Goal: Information Seeking & Learning: Learn about a topic

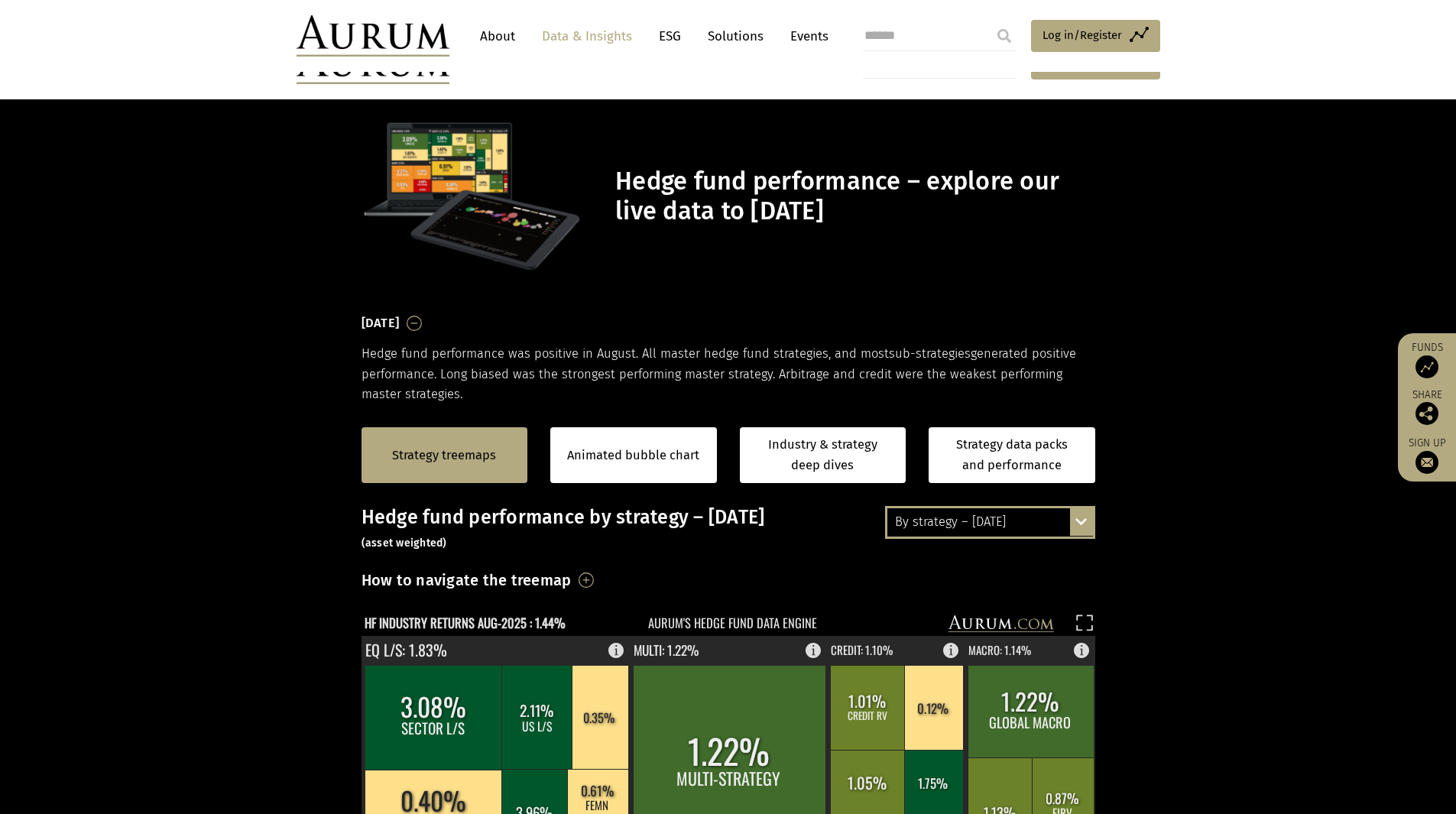
scroll to position [229, 0]
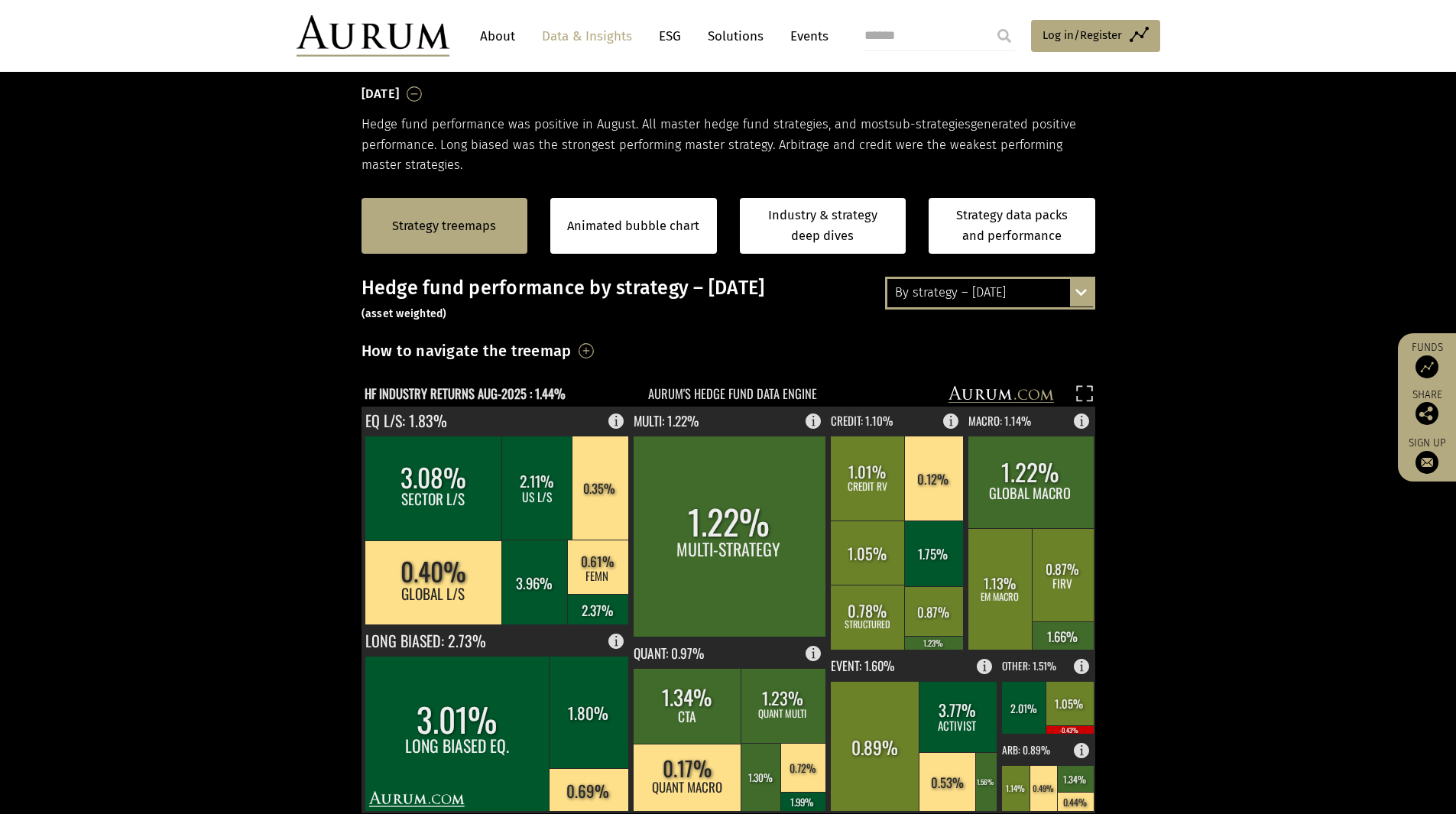
click at [173, 325] on section "Strategy treemaps Animated bubble chart Industry & strategy deep dives Strategy…" at bounding box center [728, 653] width 1456 height 956
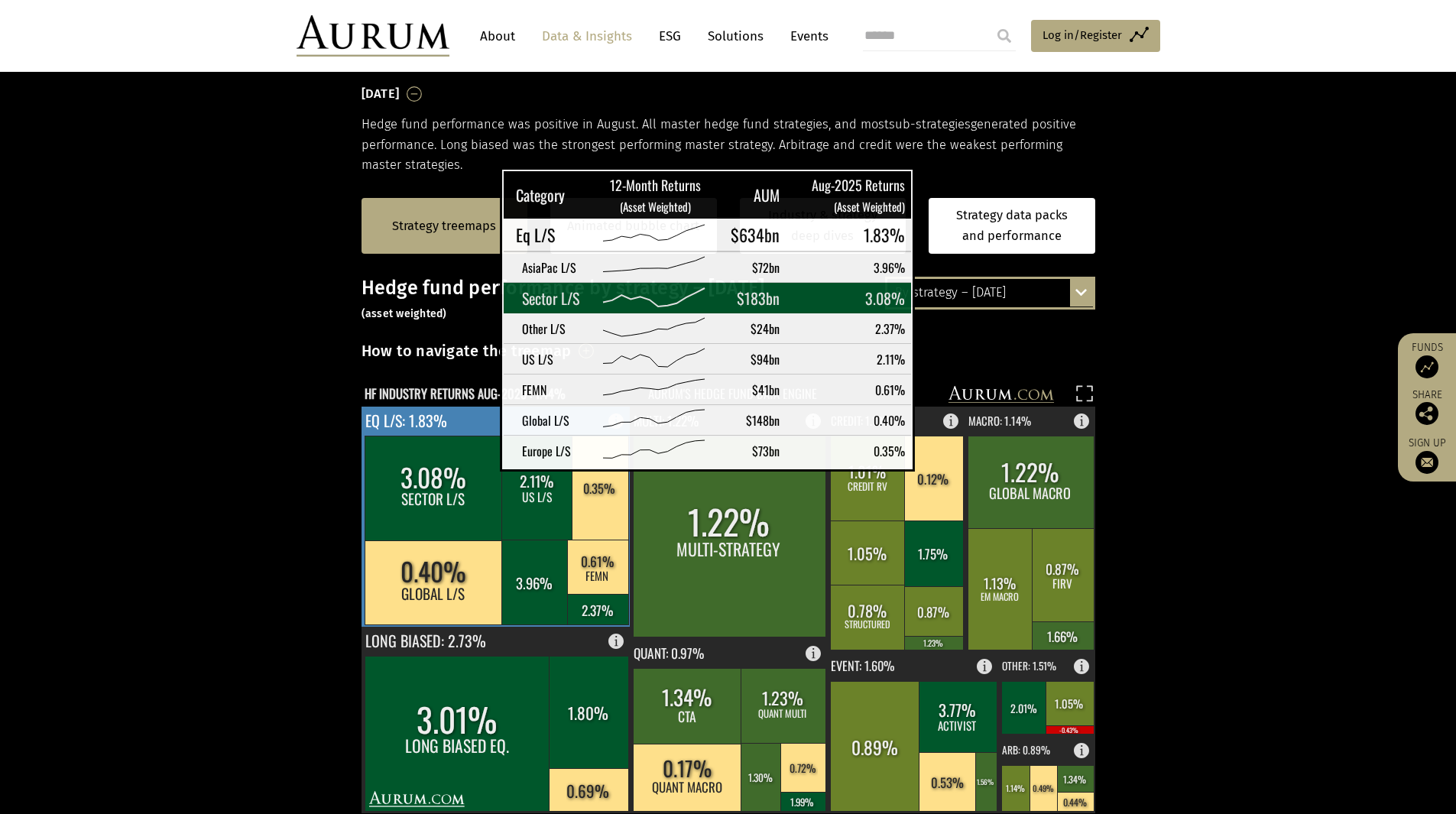
click at [462, 458] on rect at bounding box center [433, 488] width 138 height 105
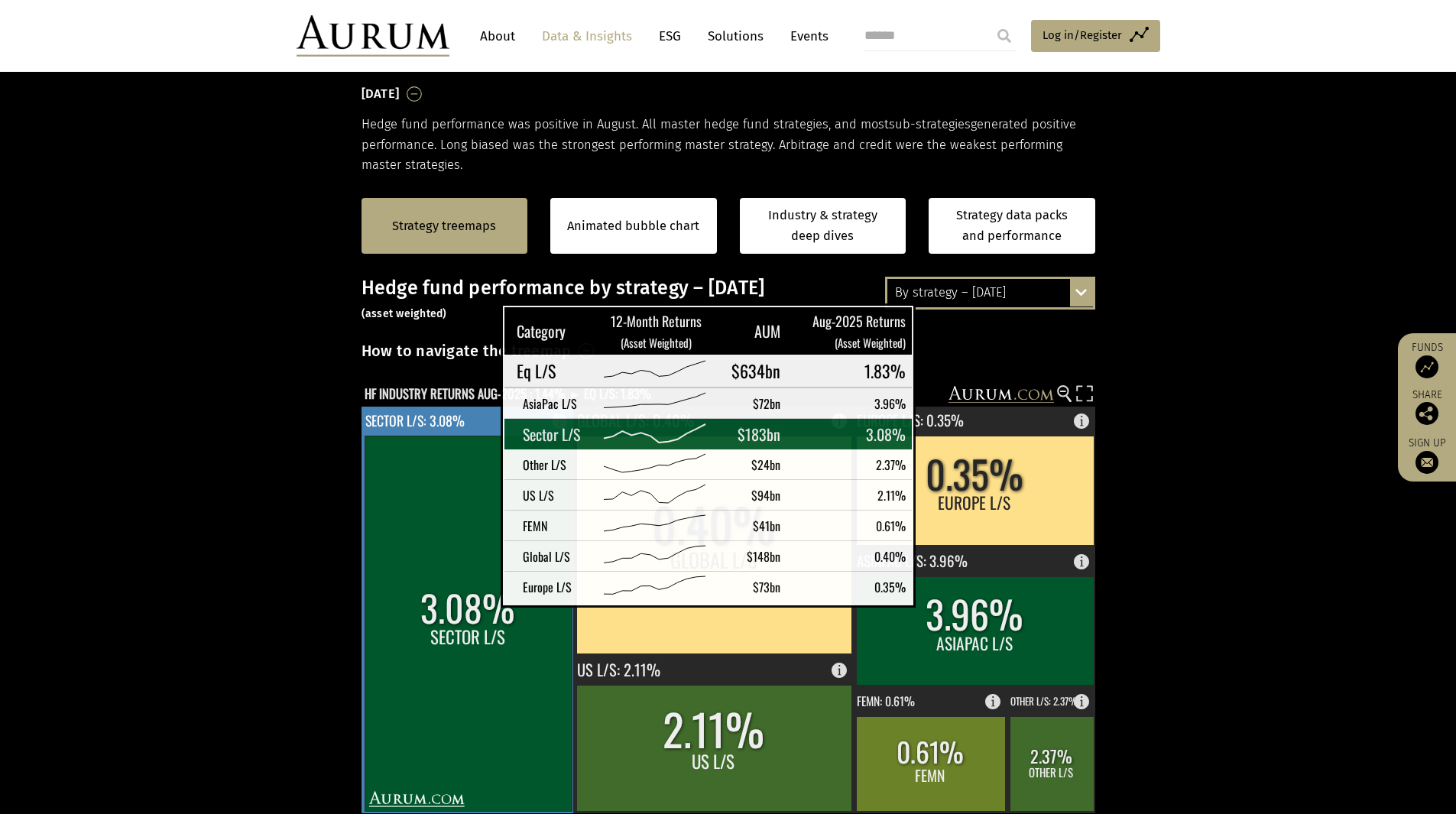
click at [463, 594] on rect at bounding box center [468, 623] width 207 height 375
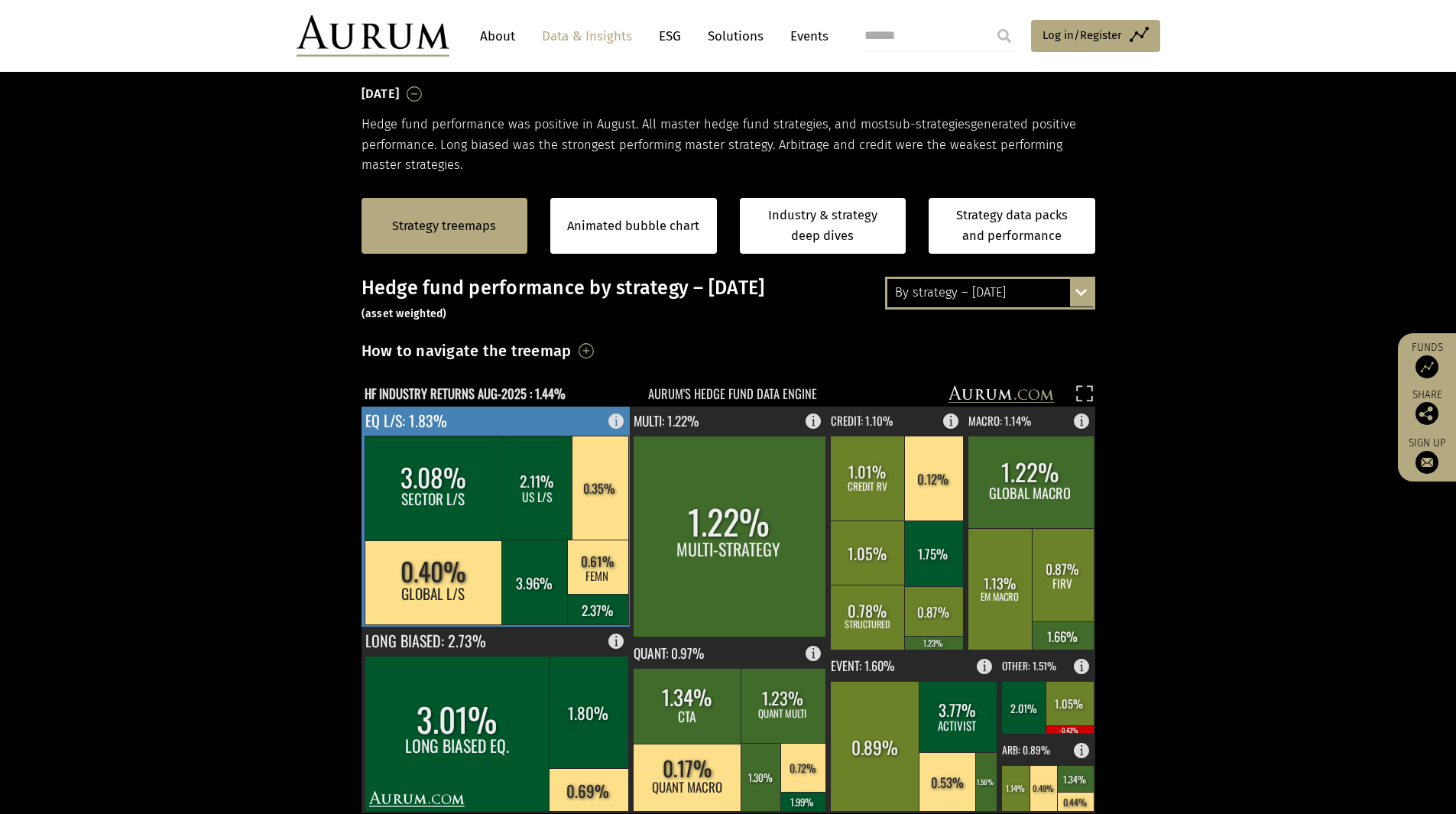
click at [565, 422] on rect at bounding box center [496, 516] width 270 height 220
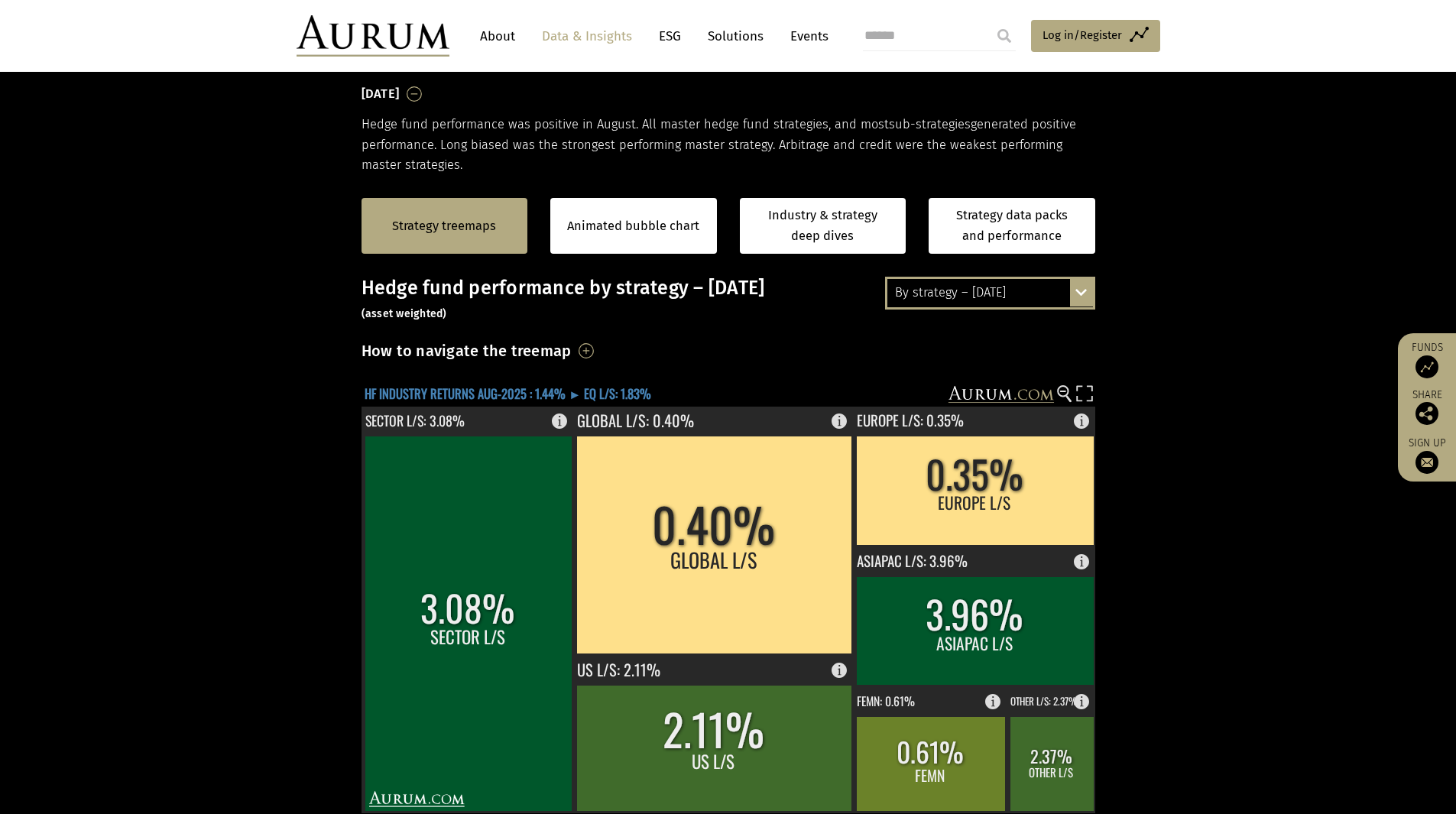
click at [495, 392] on text "HF INDUSTRY RETURNS AUG-2025 : 1.44% ► EQ L/S: 1.83%" at bounding box center [508, 393] width 287 height 19
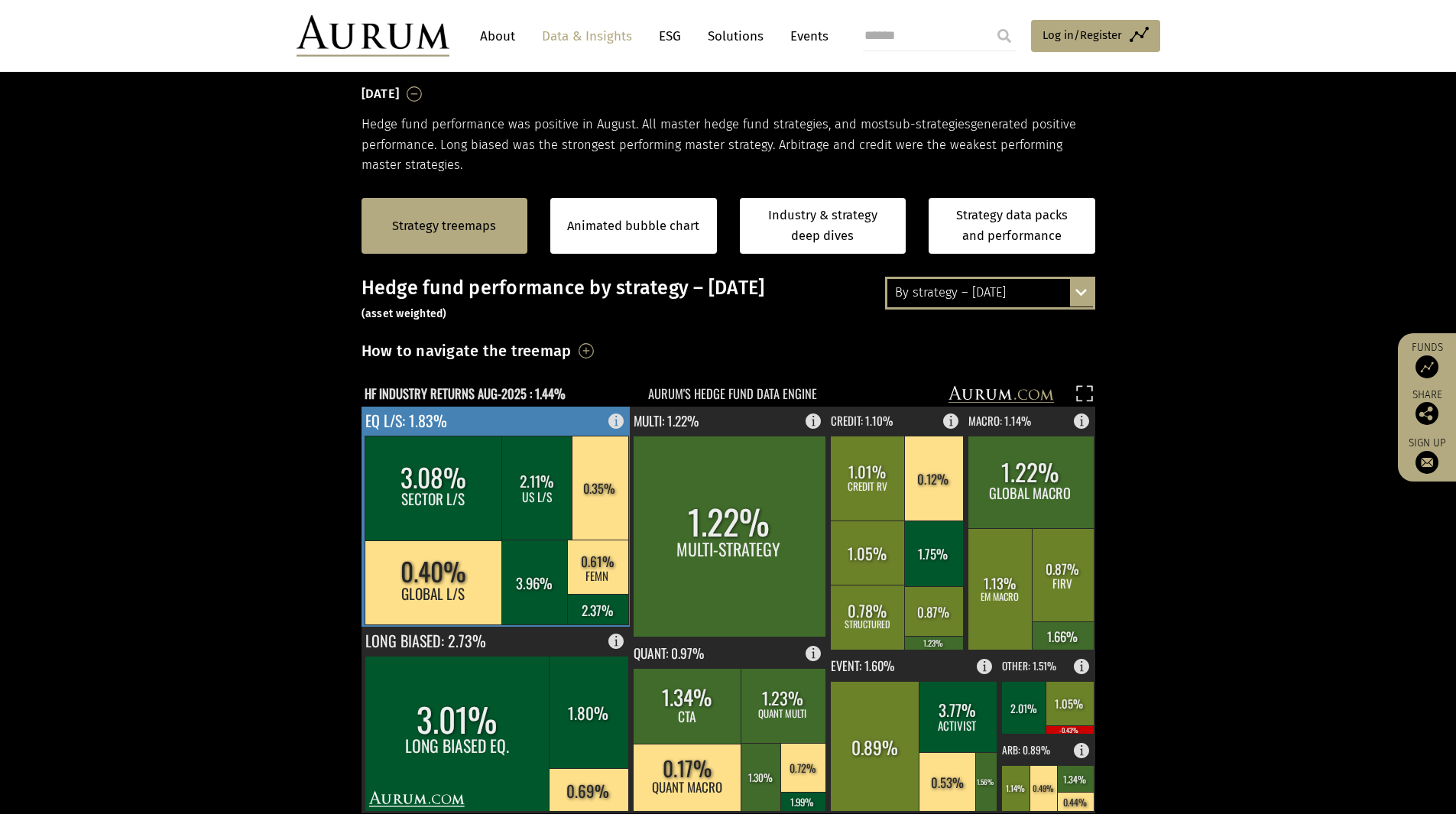
click at [456, 426] on rect at bounding box center [496, 516] width 270 height 220
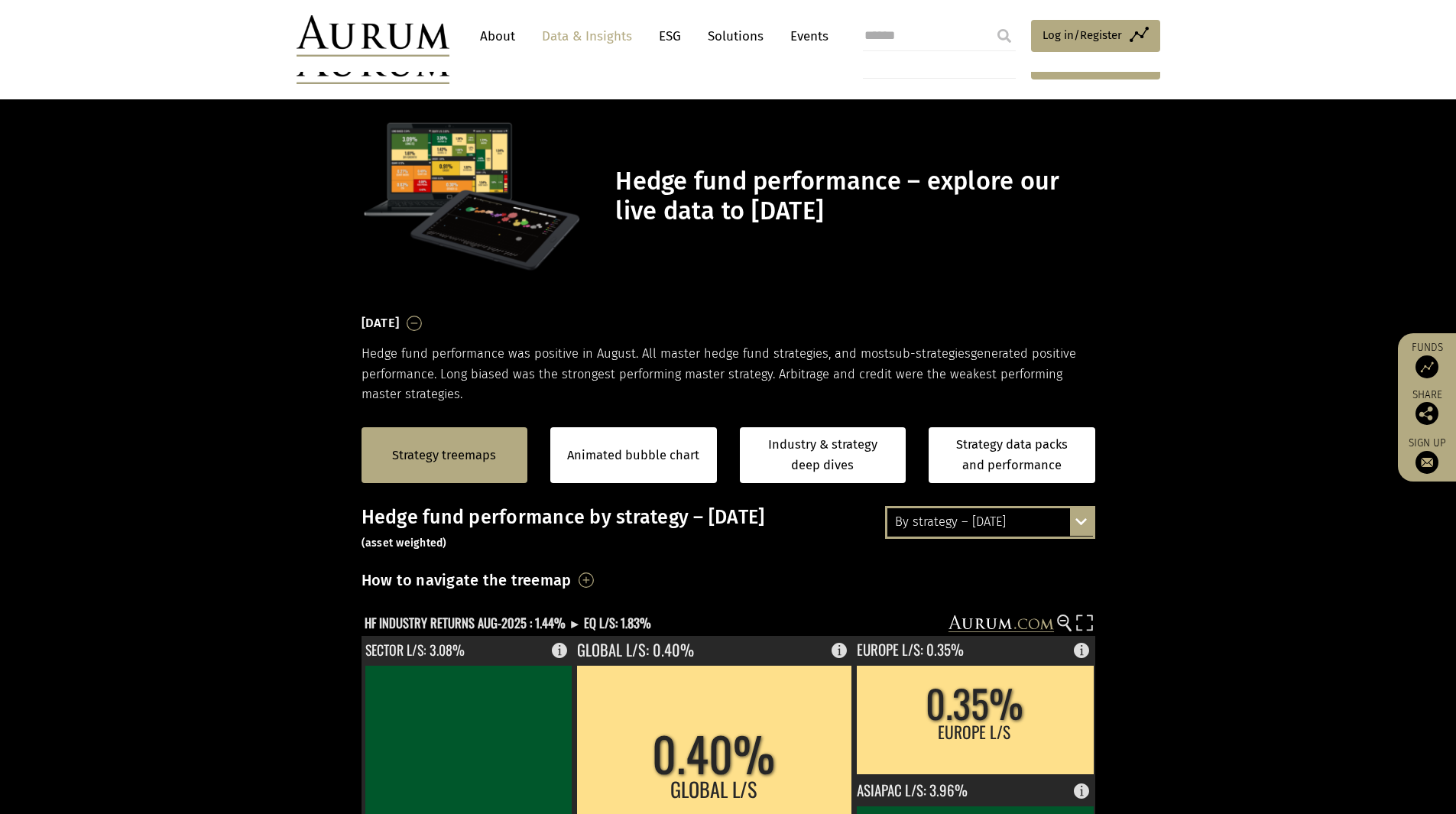
scroll to position [229, 0]
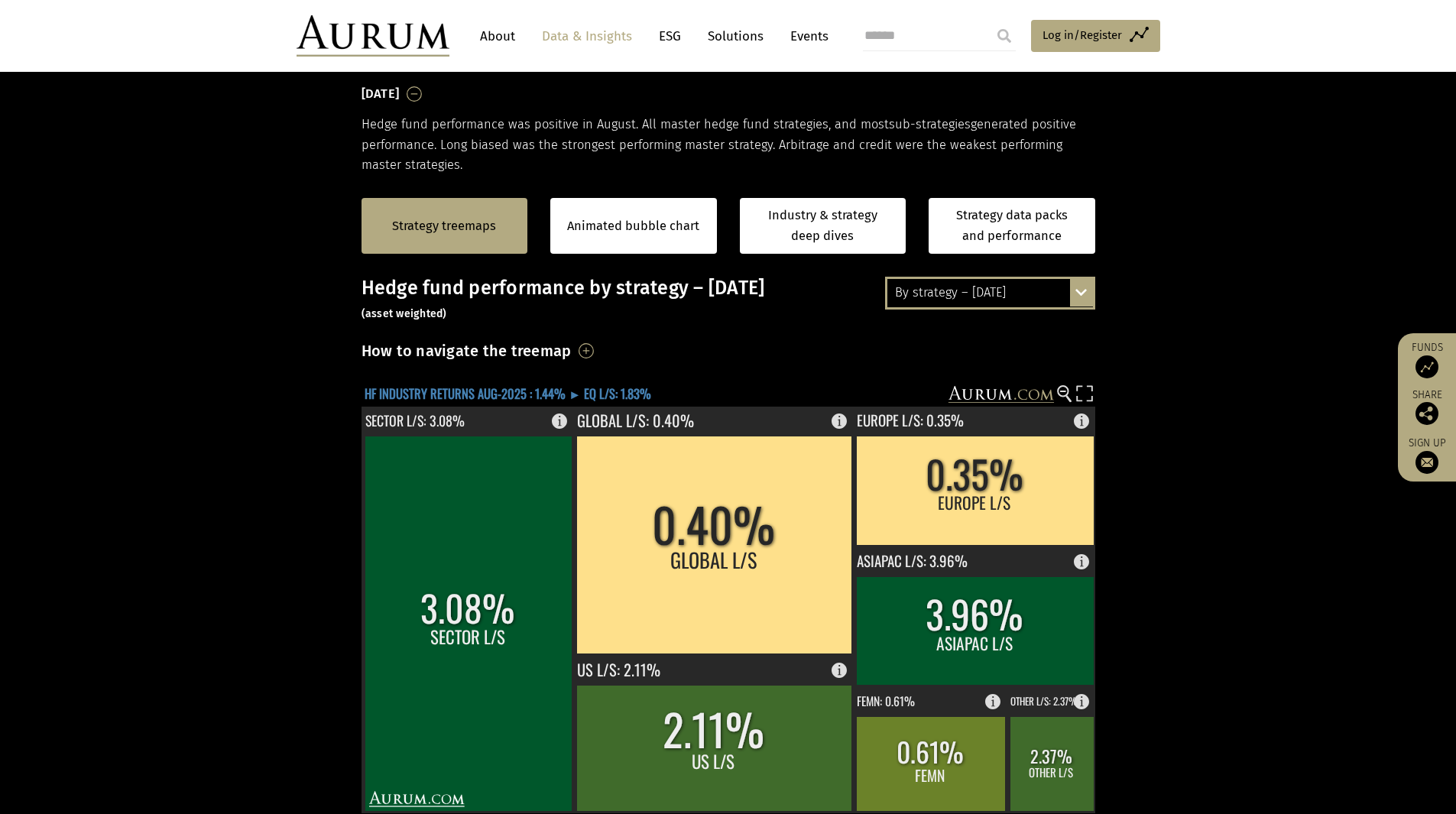
click at [434, 394] on text "HF INDUSTRY RETURNS AUG-2025 : 1.44% ► EQ L/S: 1.83%" at bounding box center [508, 393] width 287 height 19
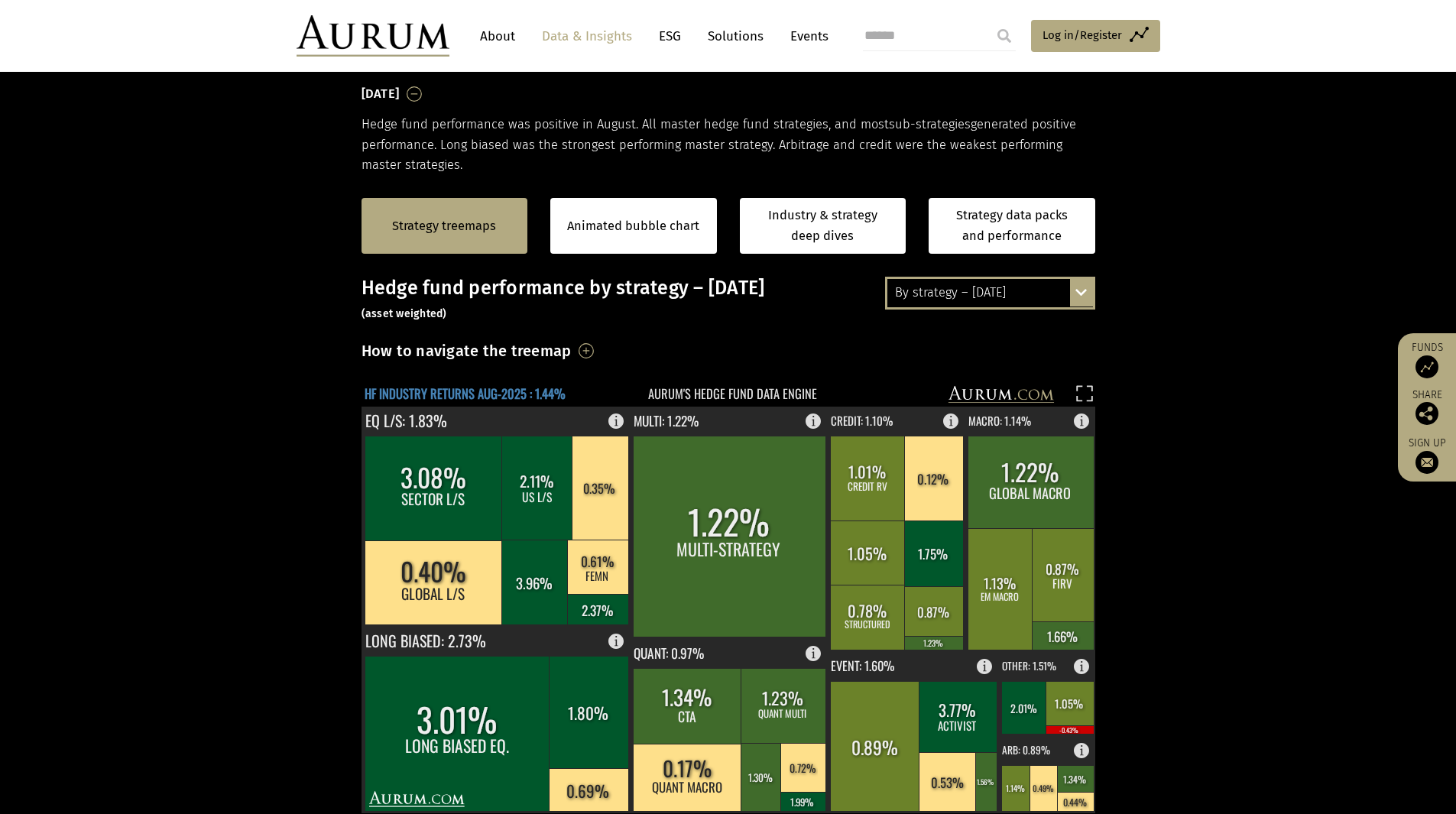
click at [415, 397] on text "HF INDUSTRY RETURNS AUG-2025 : 1.44%" at bounding box center [465, 393] width 201 height 19
click at [269, 341] on section "Strategy treemaps Animated bubble chart Industry & strategy deep dives Strategy…" at bounding box center [728, 653] width 1456 height 956
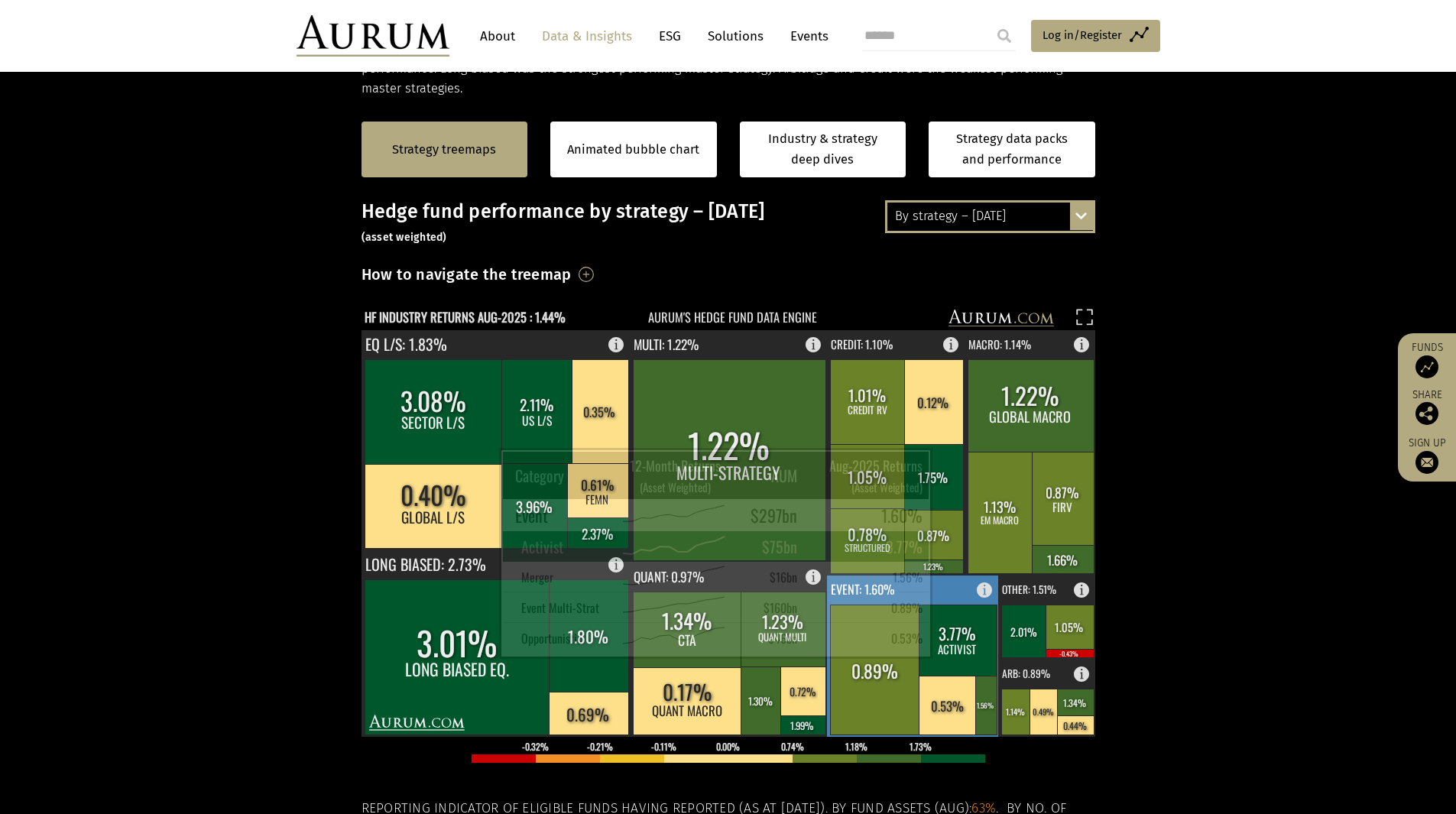
click at [944, 638] on rect at bounding box center [958, 640] width 78 height 71
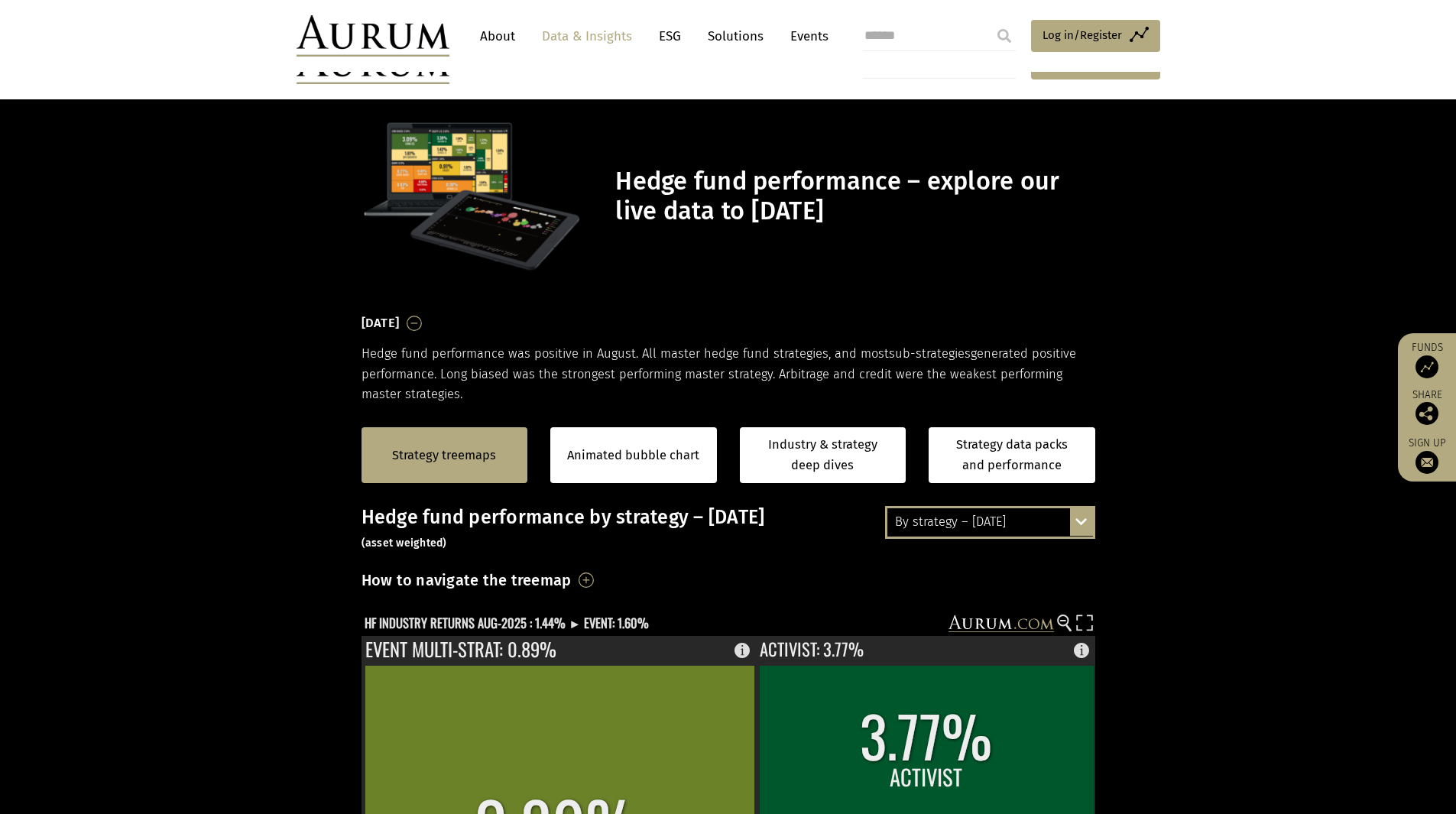
scroll to position [306, 0]
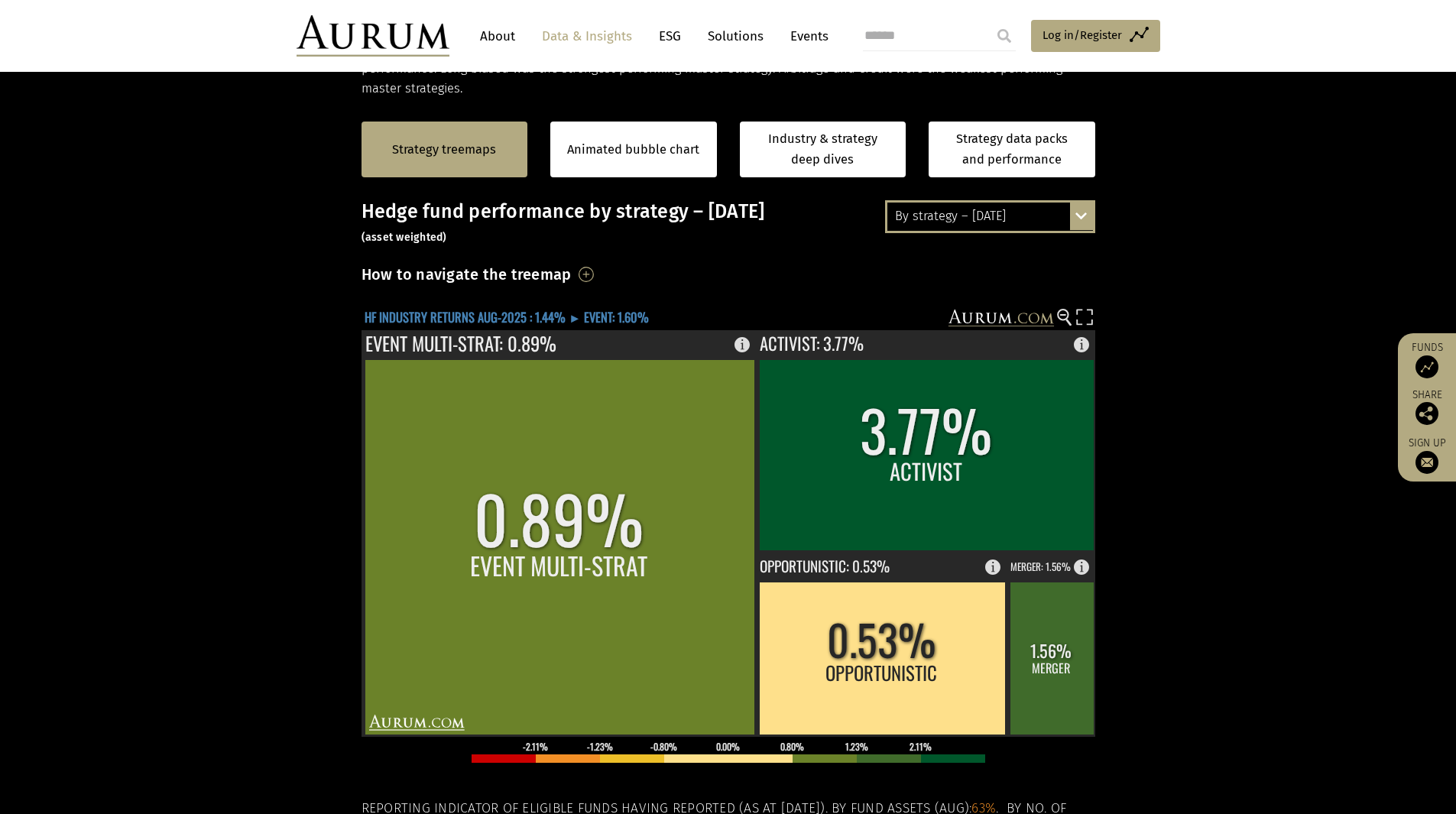
click at [440, 314] on text "HF INDUSTRY RETURNS AUG-2025 : 1.44% ► EVENT: 1.60%" at bounding box center [506, 317] width 285 height 19
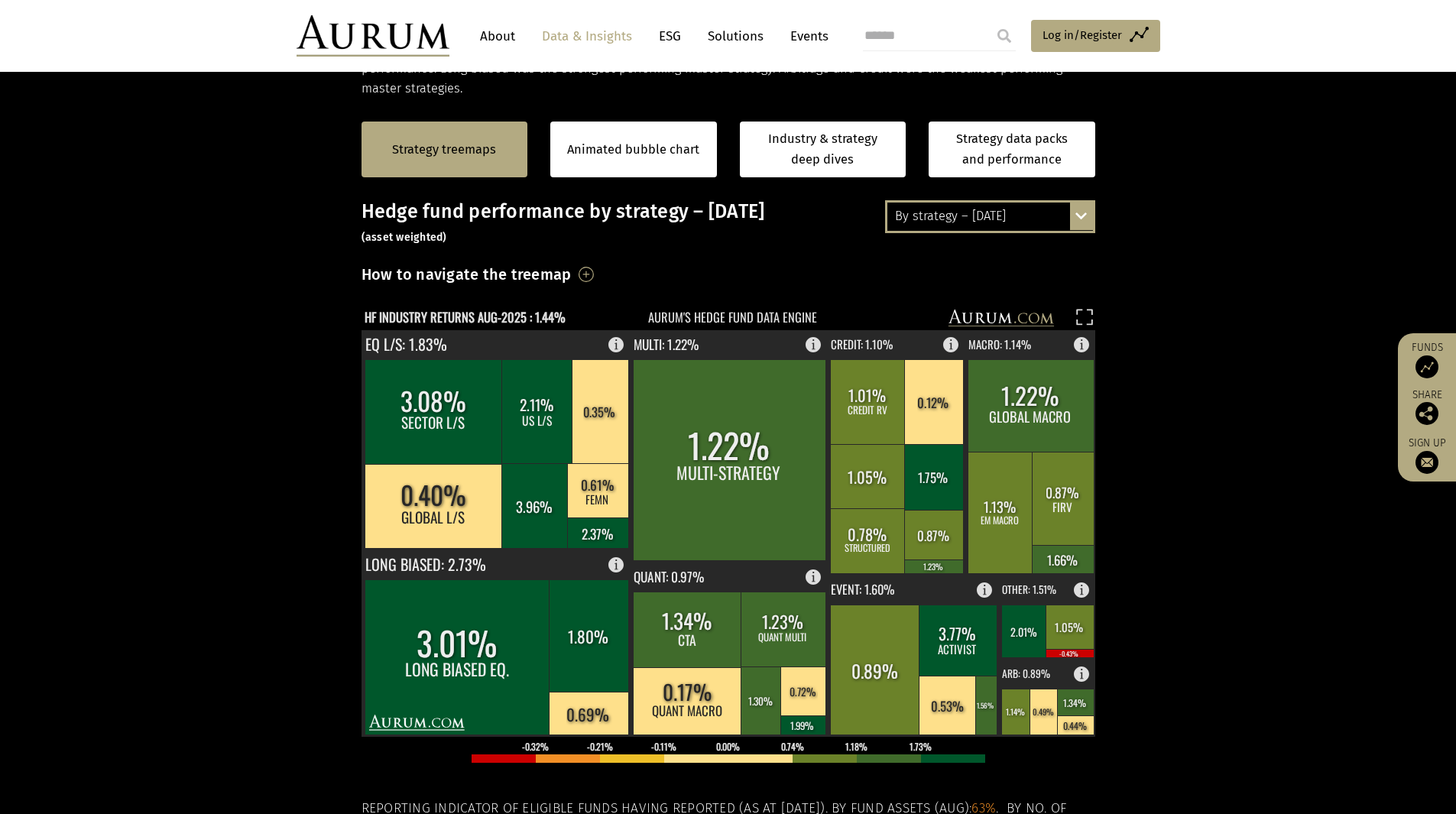
drag, startPoint x: 111, startPoint y: 343, endPoint x: 101, endPoint y: 344, distance: 10.0
click at [109, 343] on section "Strategy treemaps Animated bubble chart Industry & strategy deep dives Strategy…" at bounding box center [728, 577] width 1456 height 956
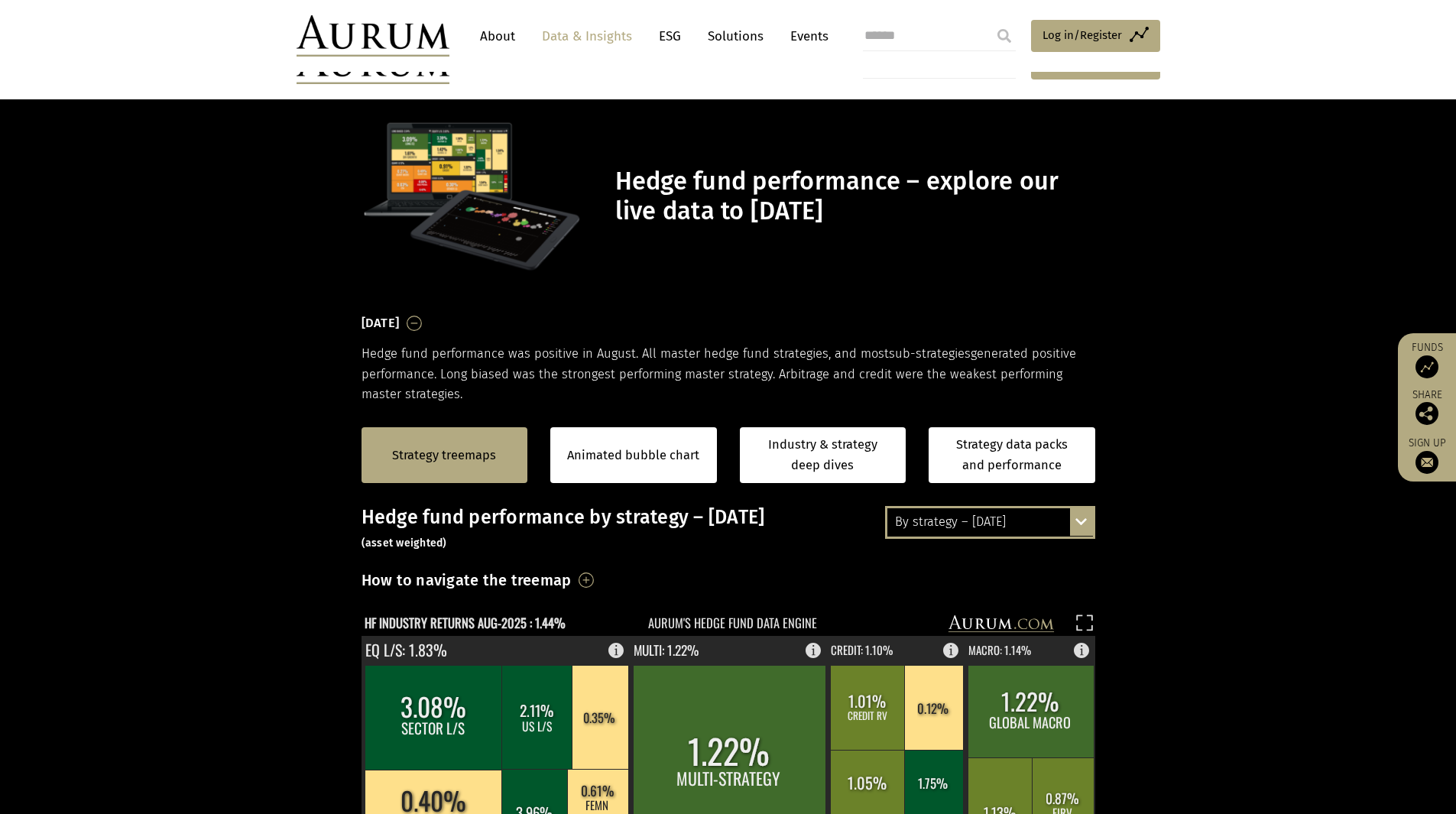
scroll to position [306, 0]
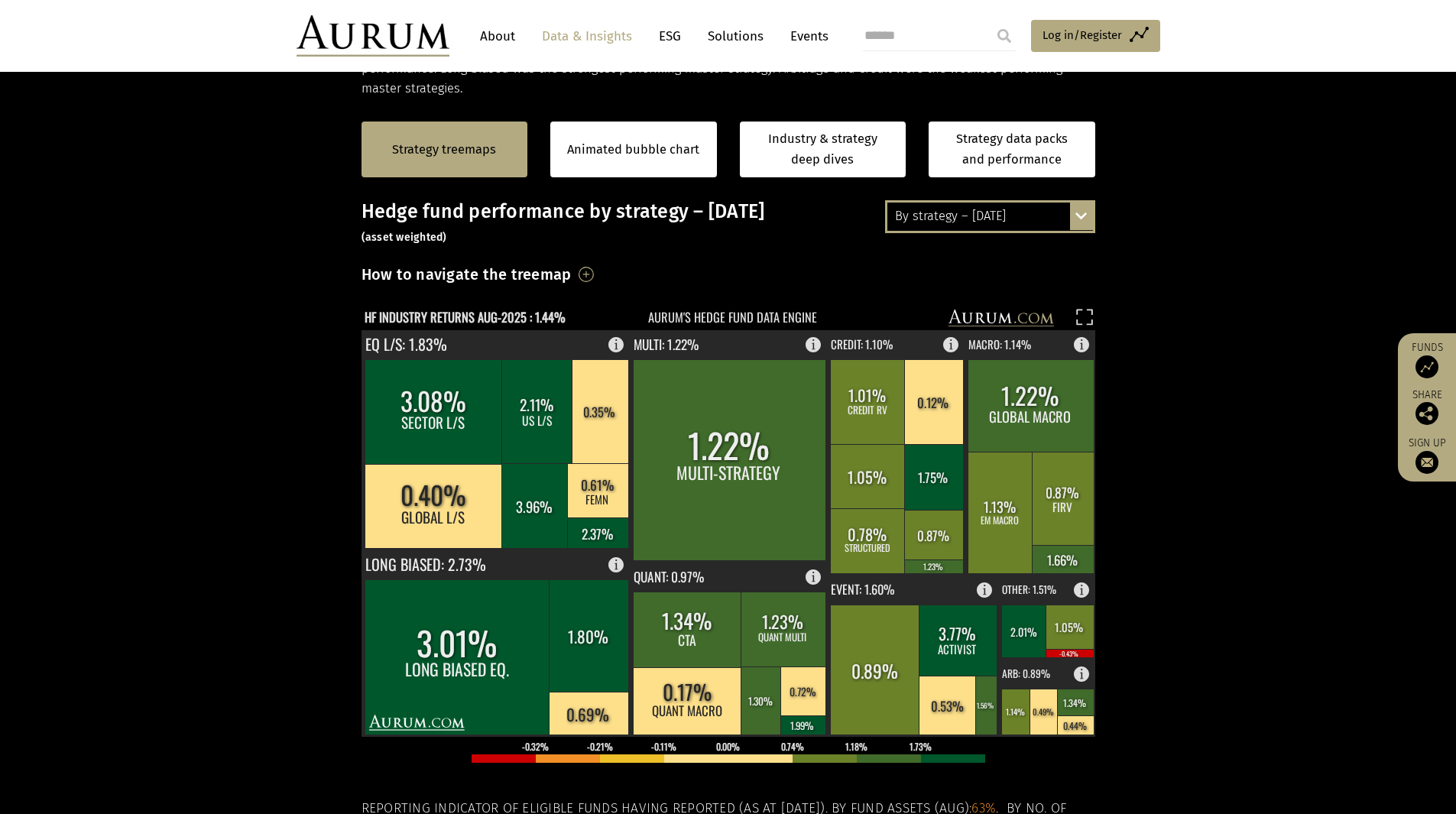
click at [1145, 295] on section "Strategy treemaps Animated bubble chart Industry & strategy deep dives Strategy…" at bounding box center [728, 577] width 1456 height 956
click at [1210, 481] on section "Strategy treemaps Animated bubble chart Industry & strategy deep dives Strategy…" at bounding box center [728, 577] width 1456 height 956
drag, startPoint x: 204, startPoint y: 299, endPoint x: 161, endPoint y: 113, distance: 190.9
click at [203, 282] on section "Strategy treemaps Animated bubble chart Industry & strategy deep dives Strategy…" at bounding box center [728, 577] width 1456 height 956
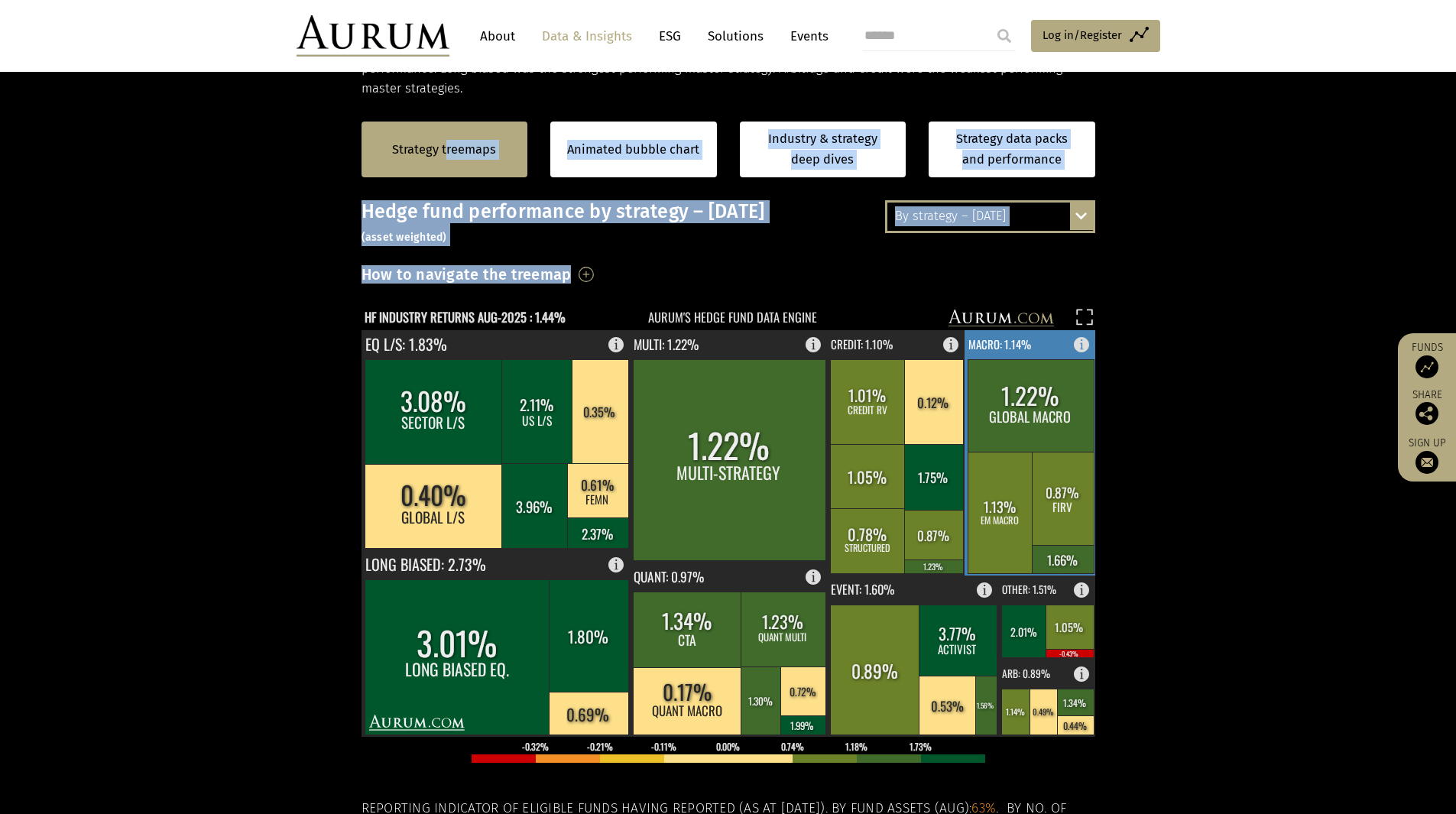
drag, startPoint x: 164, startPoint y: 113, endPoint x: 1245, endPoint y: 390, distance: 1115.9
click at [1093, 562] on section "Strategy treemaps Animated bubble chart Industry & strategy deep dives Strategy…" at bounding box center [728, 577] width 1456 height 956
click at [1239, 367] on section "Strategy treemaps Animated bubble chart Industry & strategy deep dives Strategy…" at bounding box center [728, 577] width 1456 height 956
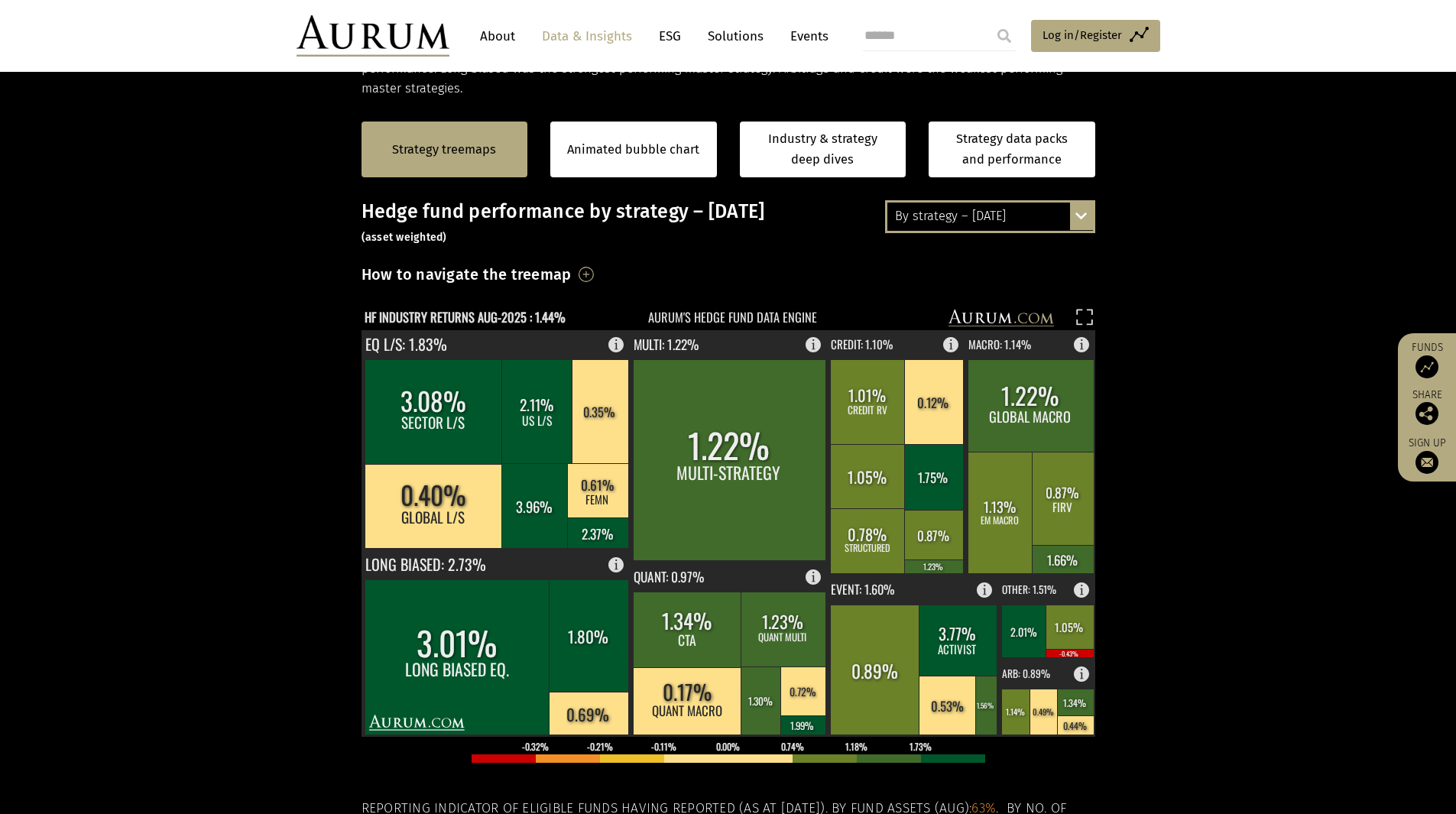
drag, startPoint x: 1223, startPoint y: 631, endPoint x: 1219, endPoint y: 409, distance: 222.0
click at [1224, 619] on section "Strategy treemaps Animated bubble chart Industry & strategy deep dives Strategy…" at bounding box center [728, 577] width 1456 height 956
